Goal: Information Seeking & Learning: Learn about a topic

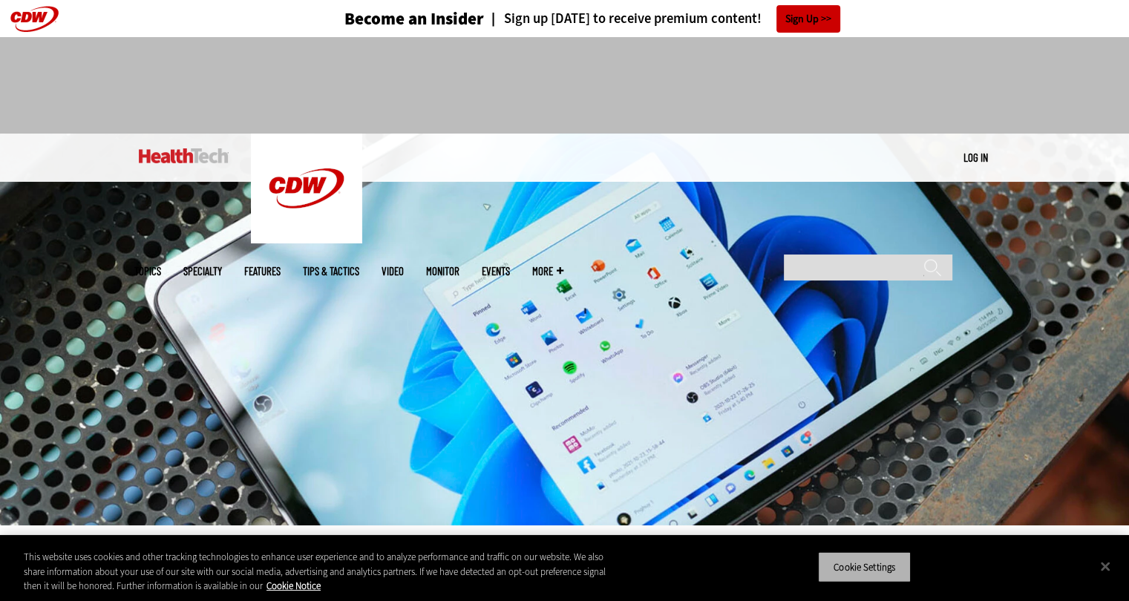
click at [853, 554] on button "Cookie Settings" at bounding box center [864, 566] width 93 height 31
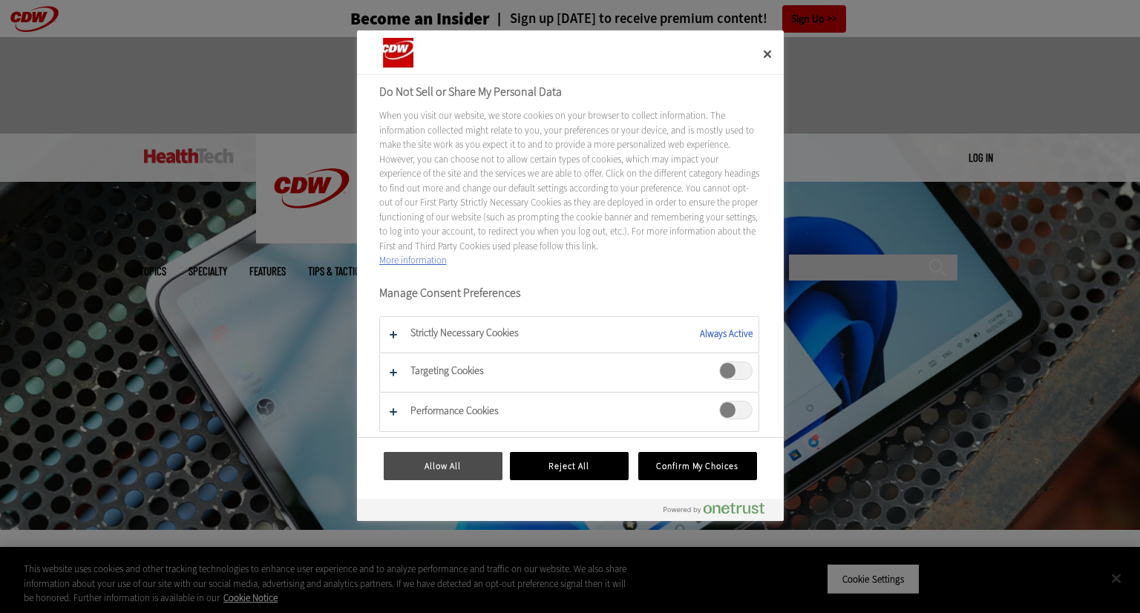
click at [463, 459] on button "Allow All" at bounding box center [443, 466] width 119 height 28
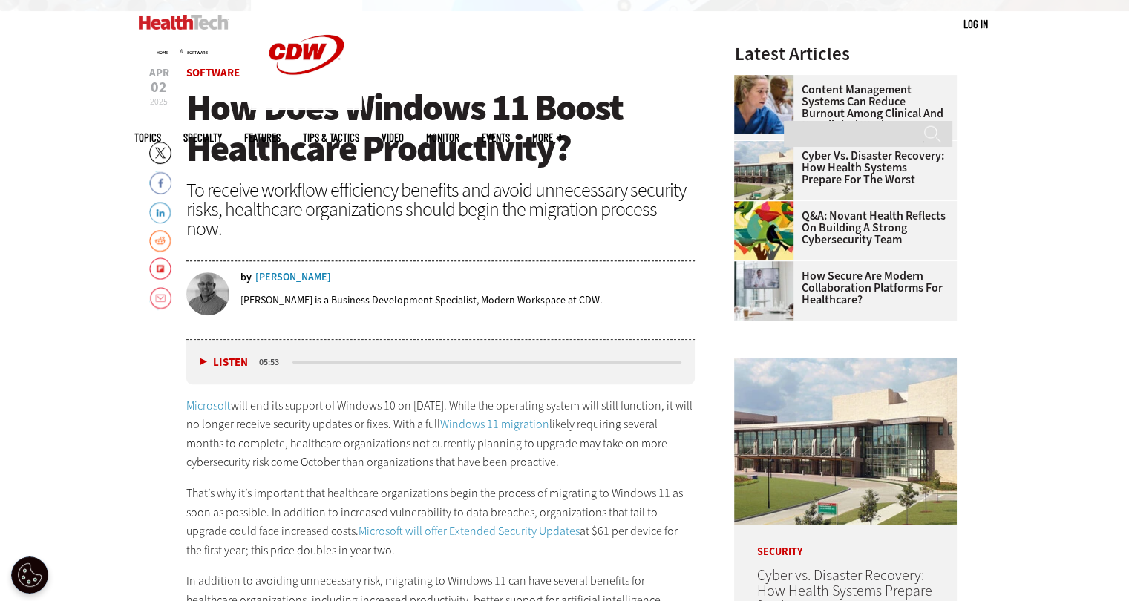
scroll to position [544, 0]
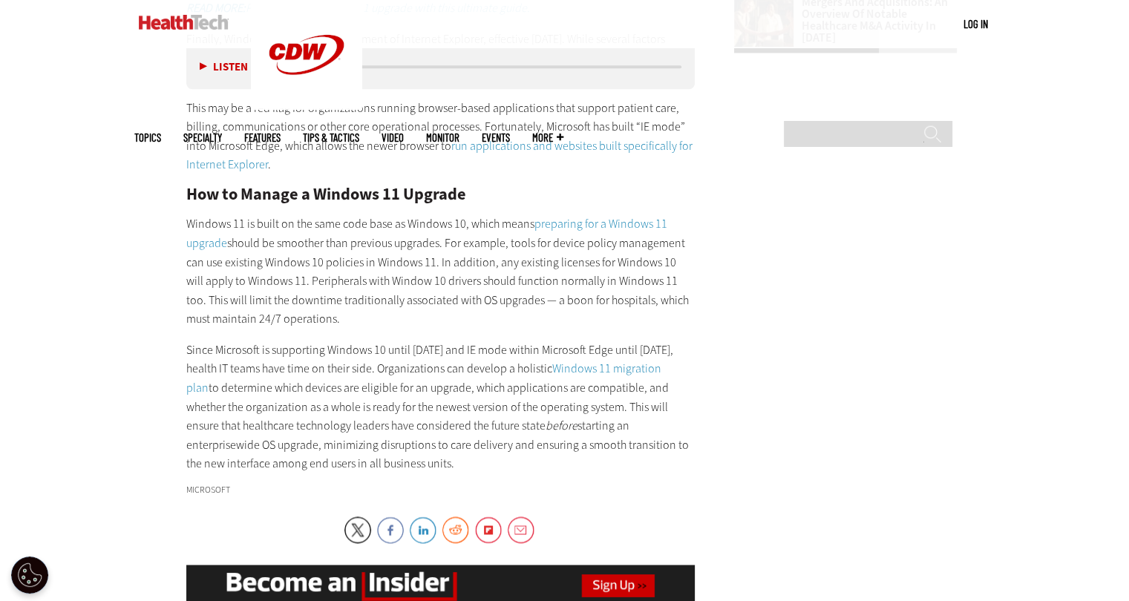
scroll to position [1995, 0]
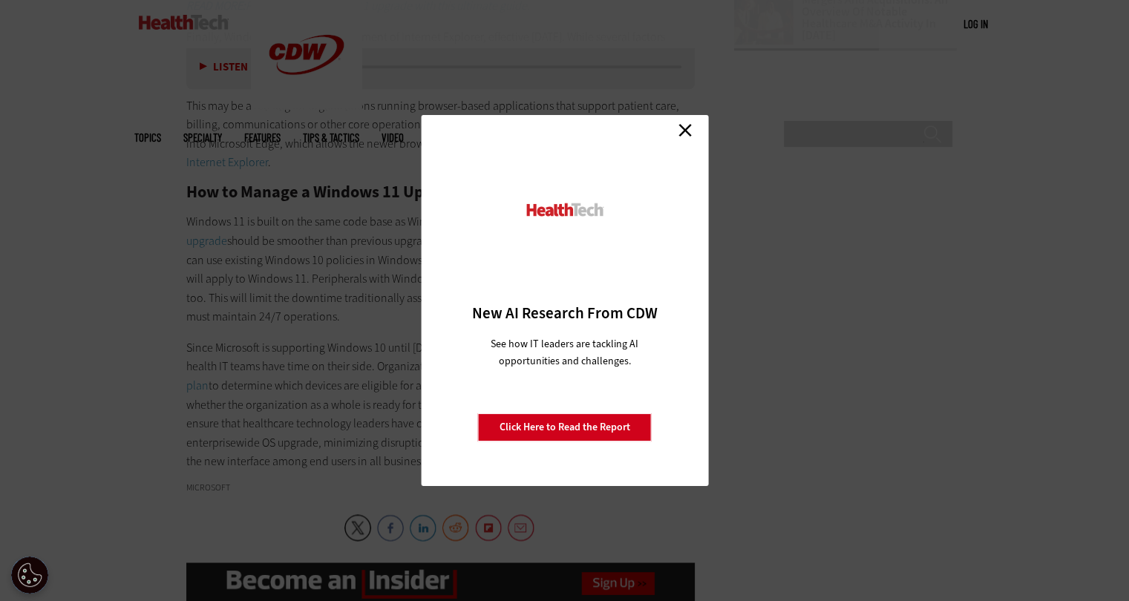
click at [686, 125] on link "Close" at bounding box center [685, 130] width 22 height 22
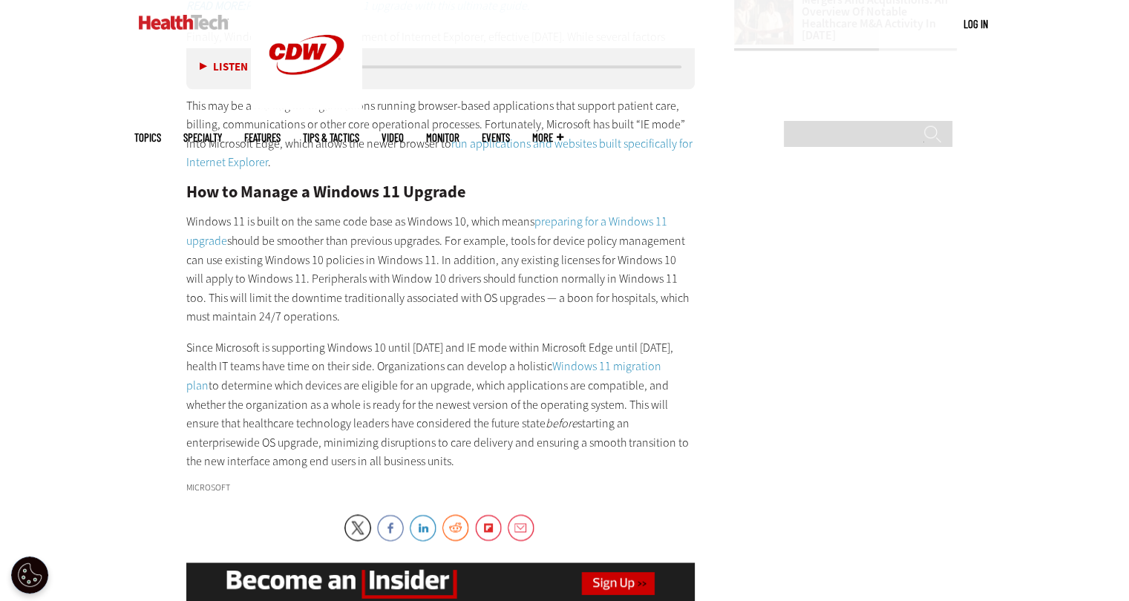
click at [609, 220] on link "preparing for a Windows 11 upgrade" at bounding box center [426, 231] width 481 height 35
